Goal: Complete application form

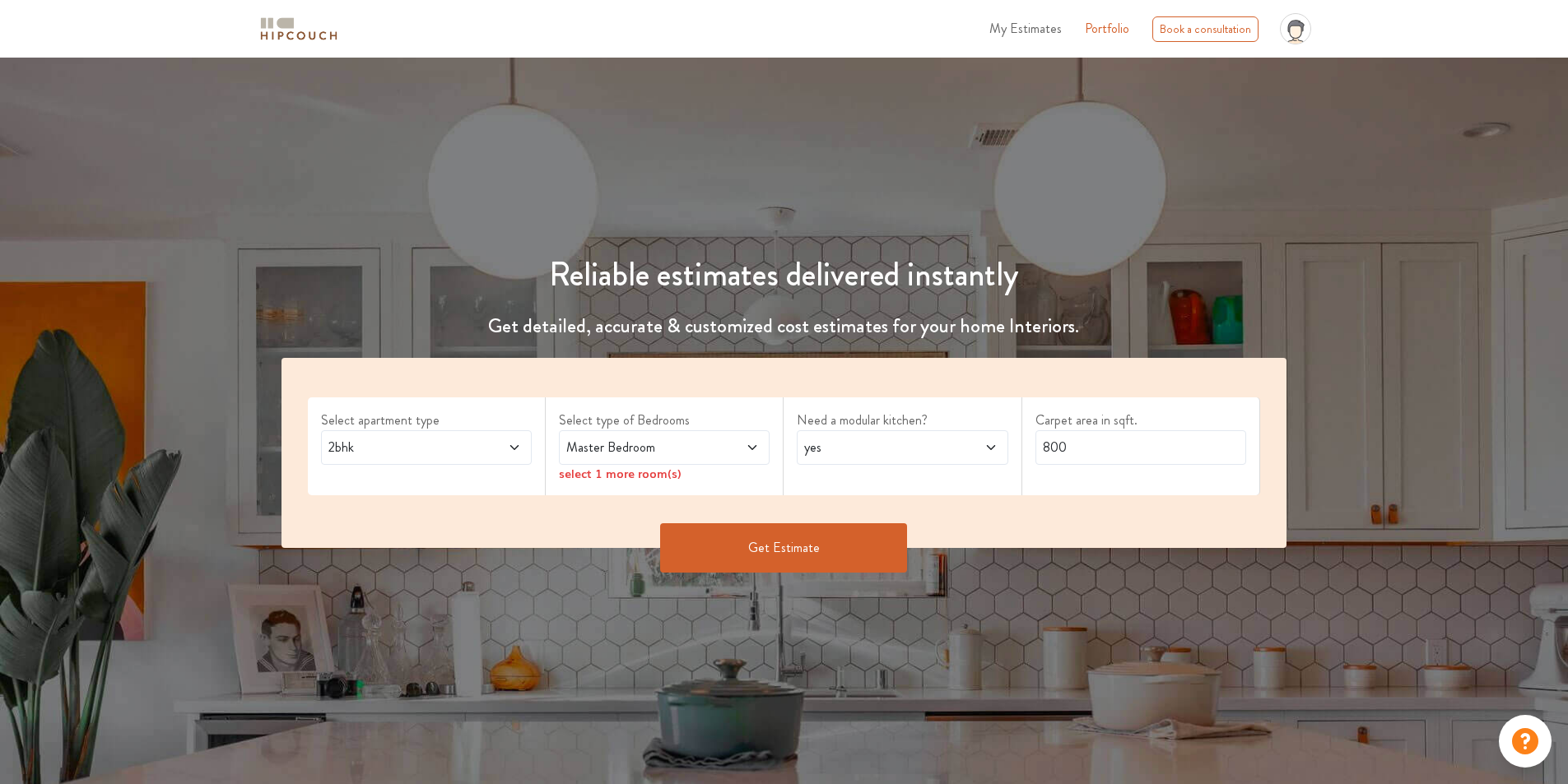
click at [518, 447] on icon at bounding box center [514, 448] width 13 height 13
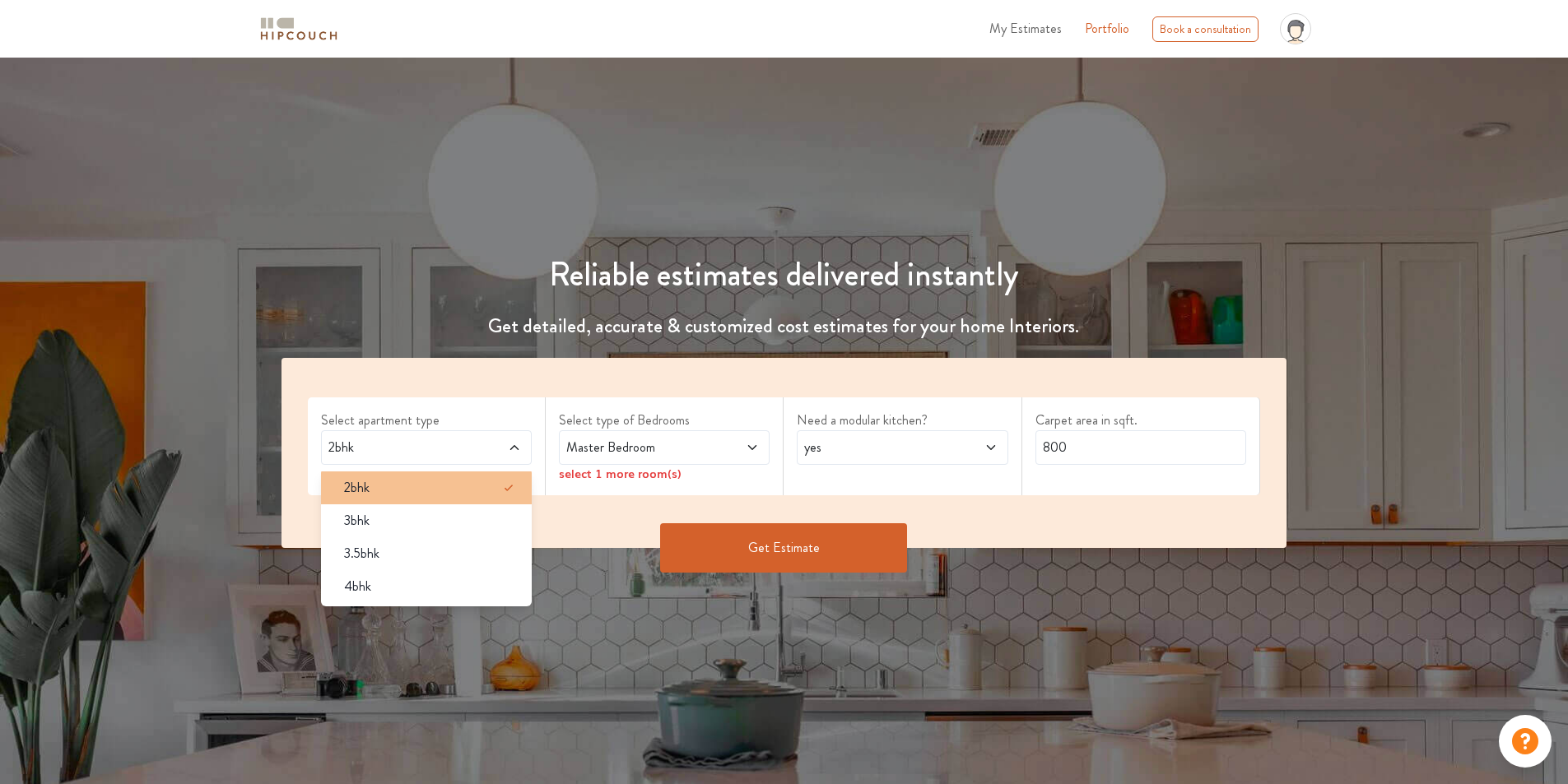
click at [496, 476] on li "2bhk" at bounding box center [426, 487] width 211 height 33
click at [730, 444] on span at bounding box center [734, 447] width 50 height 20
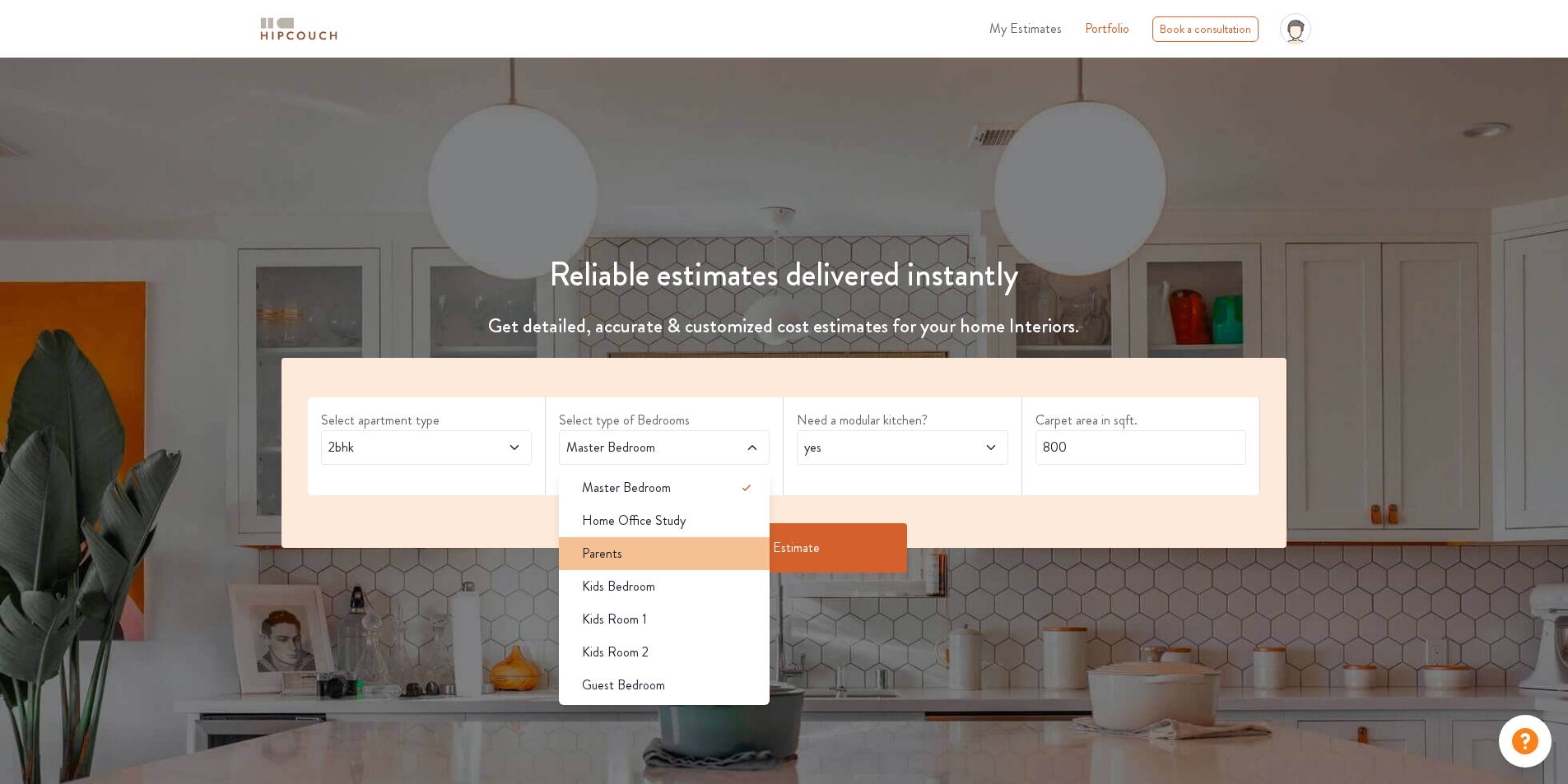
click at [643, 552] on div "Parents" at bounding box center [669, 554] width 200 height 20
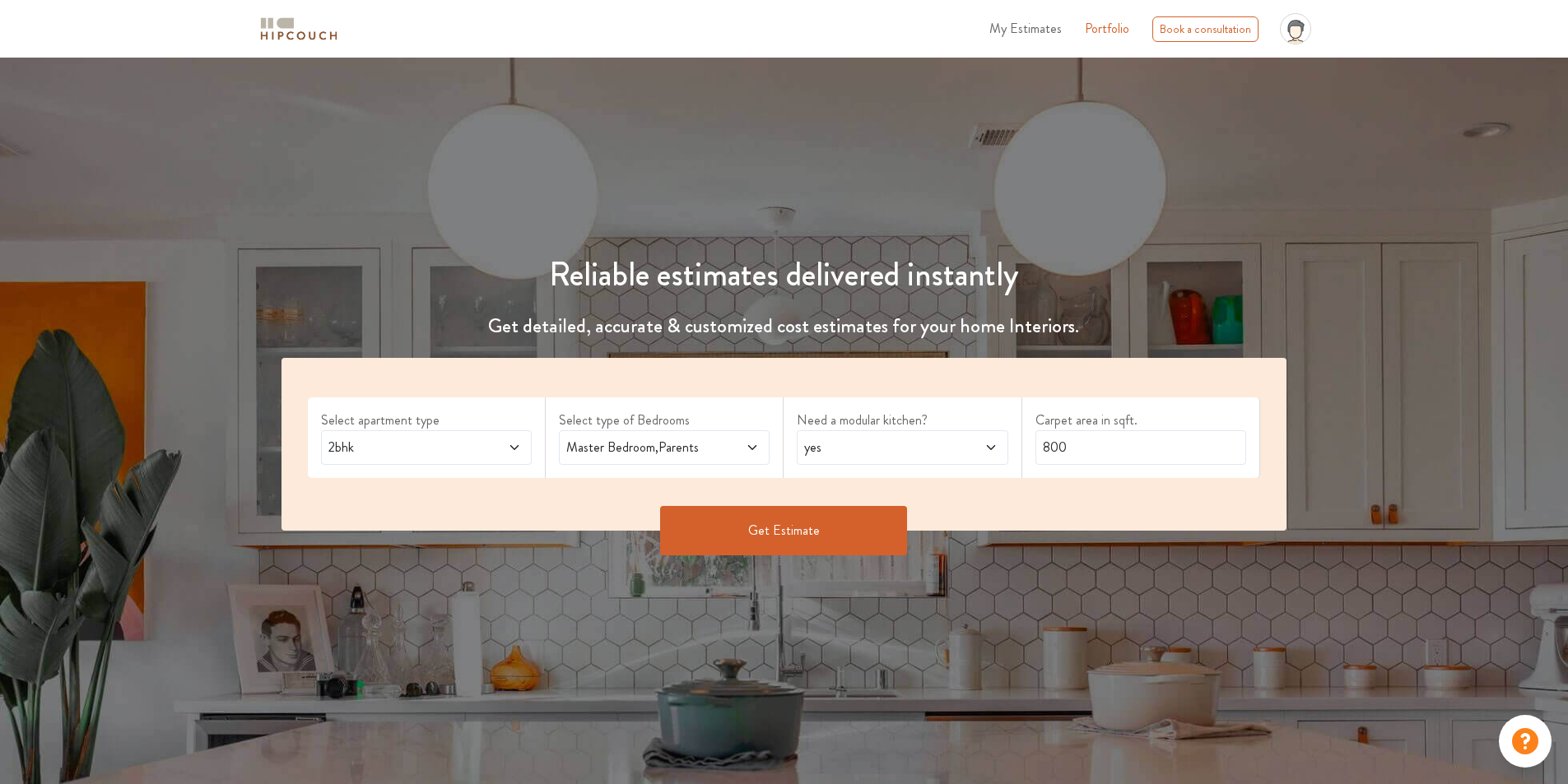
click at [870, 449] on span "yes" at bounding box center [874, 447] width 147 height 20
click at [870, 530] on div "no" at bounding box center [907, 521] width 200 height 20
click at [1107, 451] on input "800" at bounding box center [1140, 447] width 211 height 35
type input "8"
click at [1063, 450] on input "text" at bounding box center [1140, 447] width 211 height 35
